Goal: Task Accomplishment & Management: Manage account settings

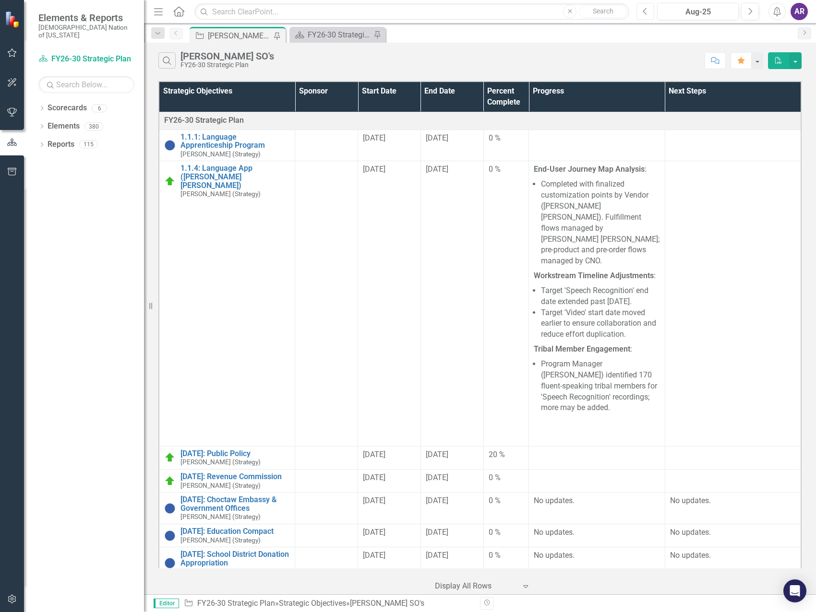
click at [643, 16] on button "Previous" at bounding box center [645, 11] width 18 height 17
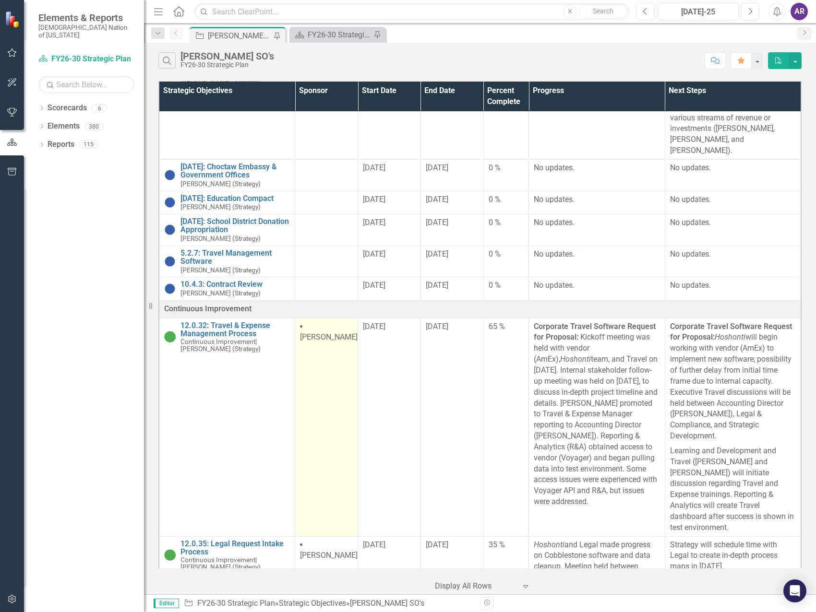
scroll to position [624, 0]
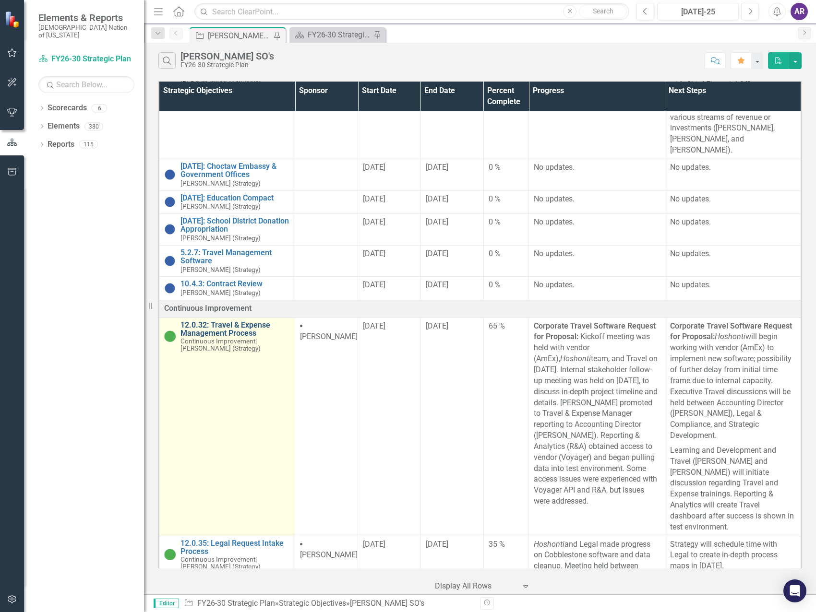
click at [237, 321] on link "12.0.32: Travel & Expense Management Process" at bounding box center [234, 329] width 109 height 17
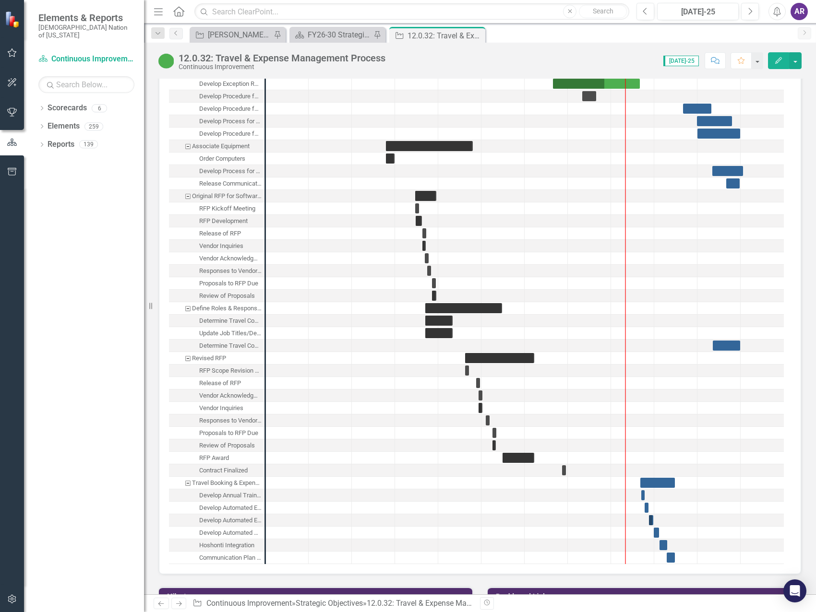
scroll to position [960, 0]
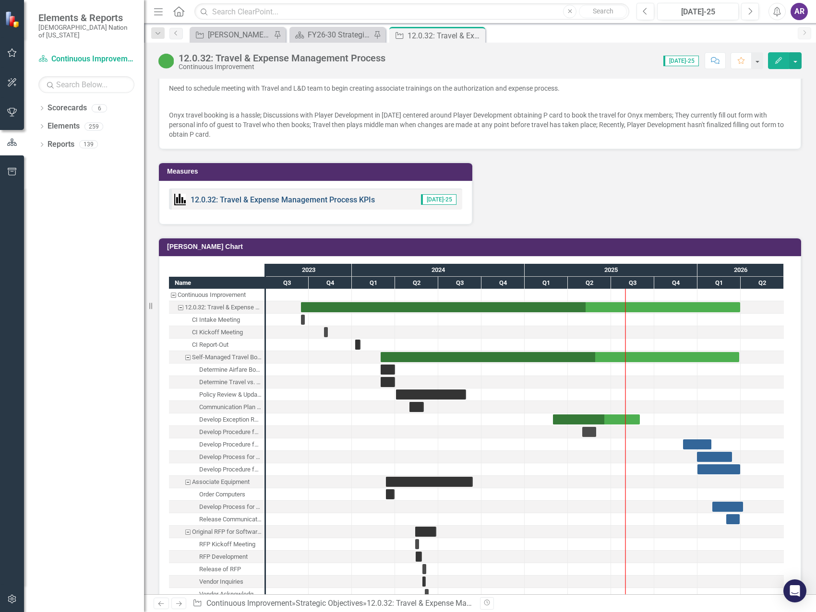
click at [310, 195] on link "12.0.32: Travel & Expense Management Process KPIs" at bounding box center [282, 199] width 184 height 9
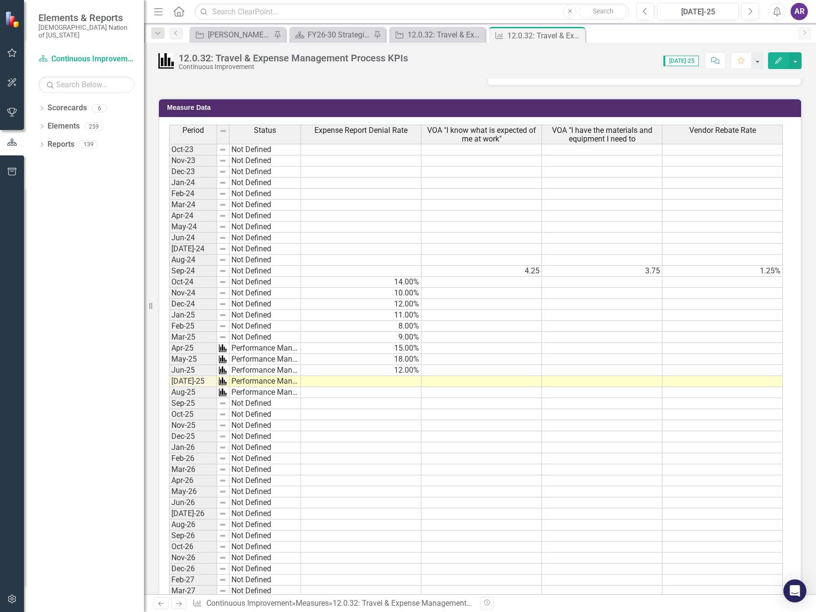
scroll to position [596, 0]
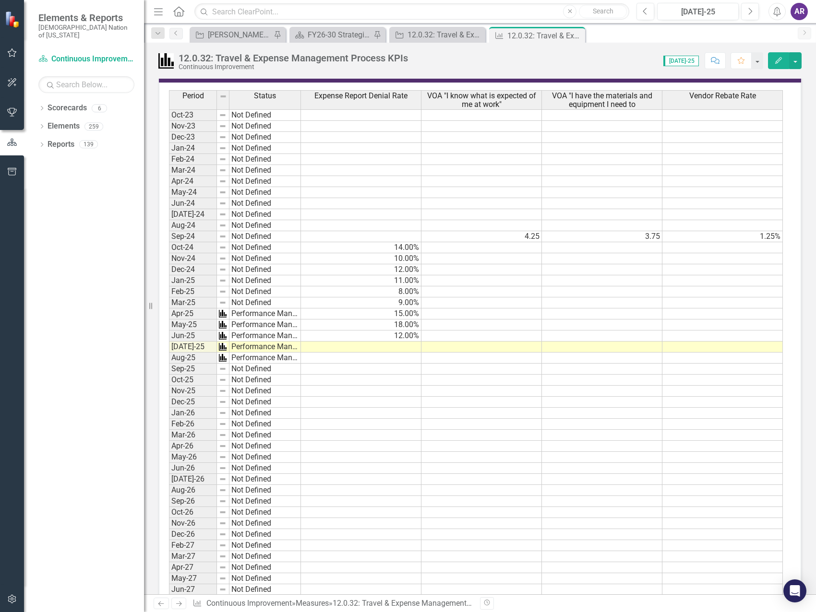
click at [394, 346] on td at bounding box center [361, 347] width 120 height 11
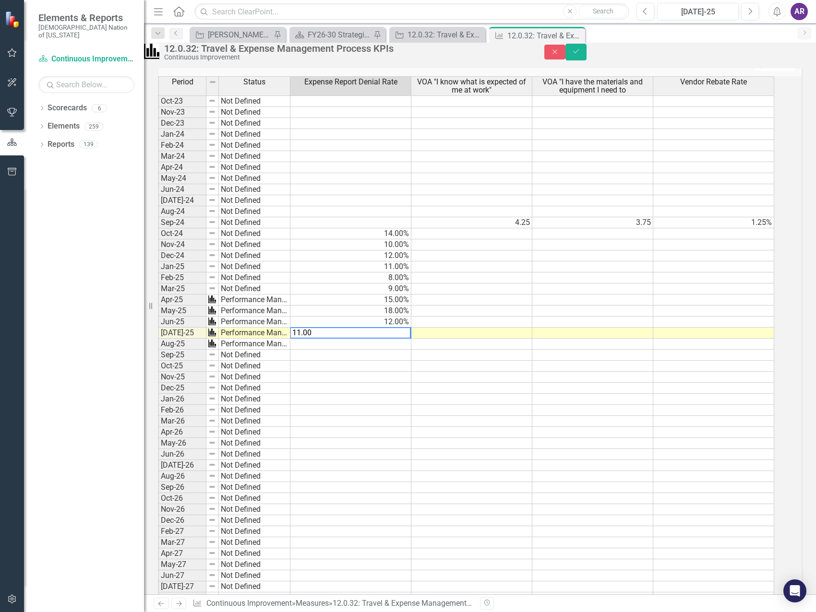
type textarea "11.00"
click at [158, 466] on div "Period Status Expense Report Denial Rate VOA "I know what is expected of me at …" at bounding box center [158, 560] width 0 height 969
click at [579, 53] on icon "submit" at bounding box center [576, 51] width 6 height 4
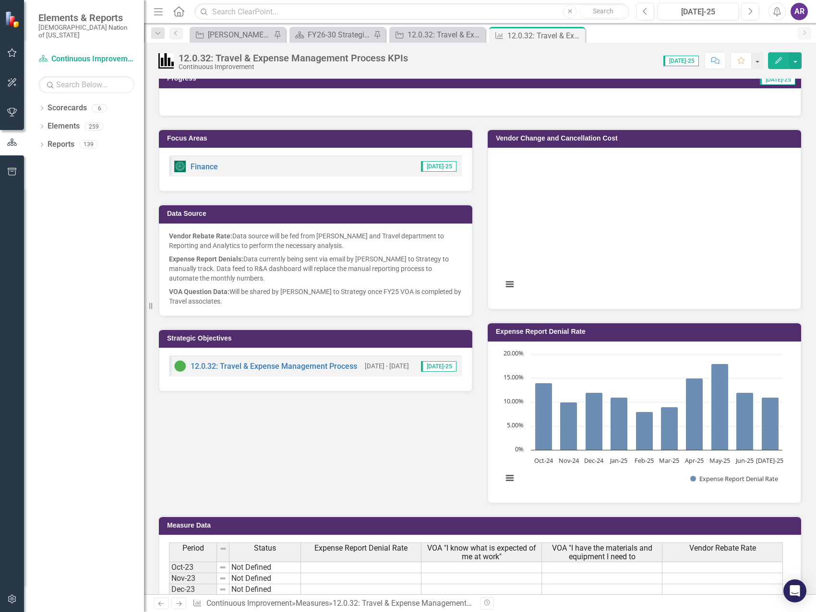
scroll to position [0, 0]
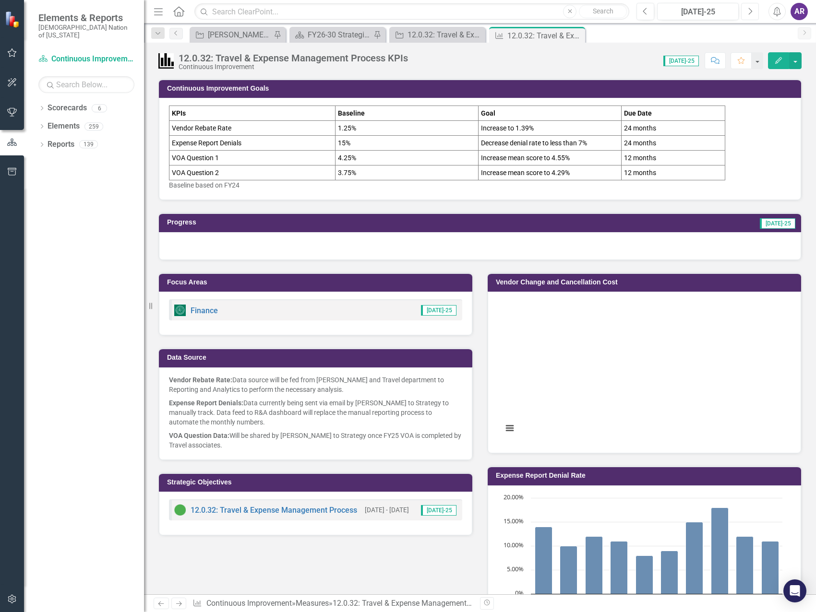
click at [753, 13] on button "Next" at bounding box center [750, 11] width 18 height 17
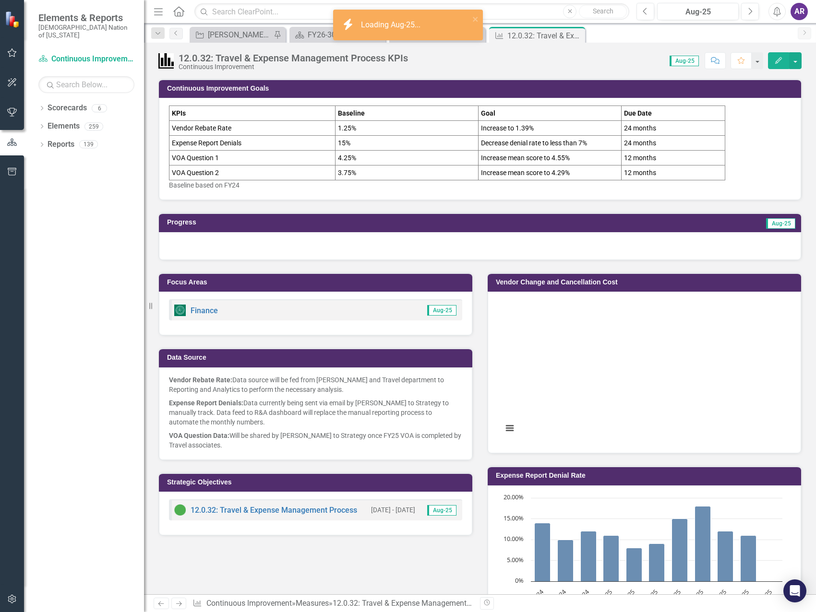
click at [0, 0] on icon "Close" at bounding box center [0, 0] width 0 height 0
click at [250, 29] on div "[PERSON_NAME] SO's" at bounding box center [239, 35] width 63 height 12
